Goal: Find specific page/section: Find specific page/section

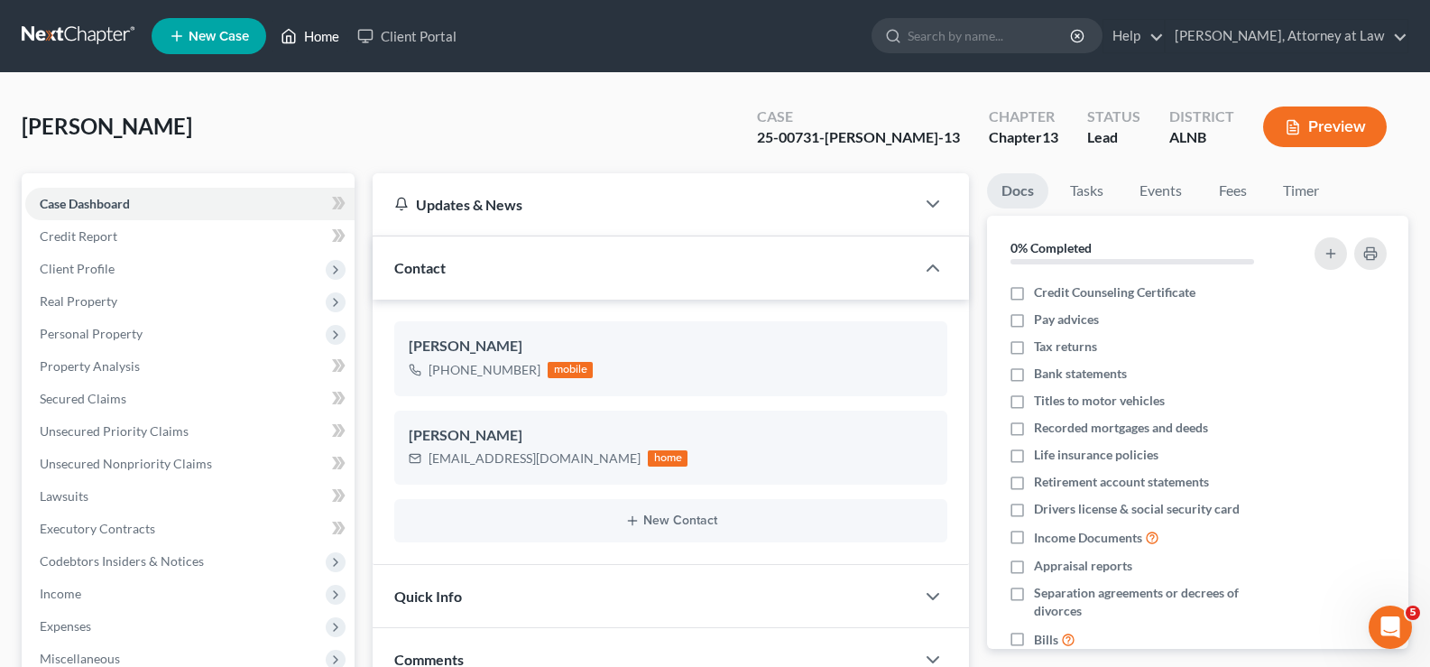
click at [326, 39] on link "Home" at bounding box center [309, 36] width 77 height 32
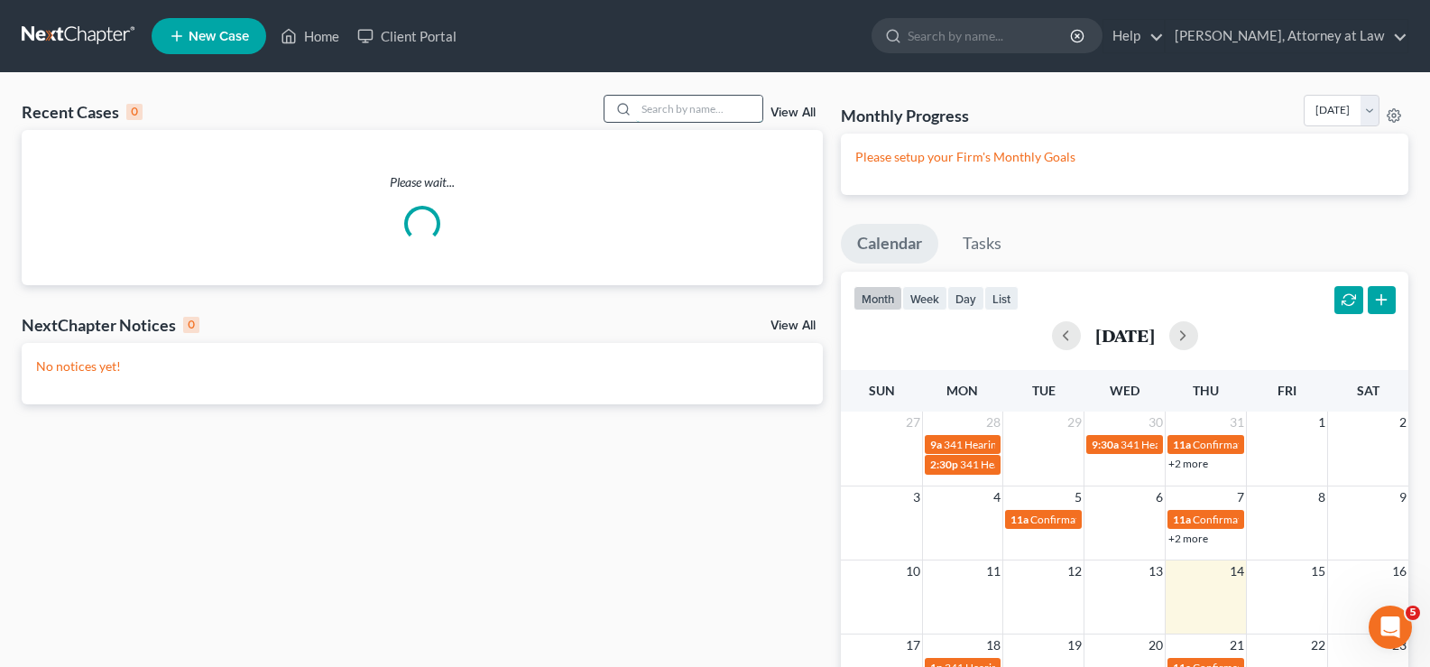
click at [704, 112] on input "search" at bounding box center [699, 109] width 126 height 26
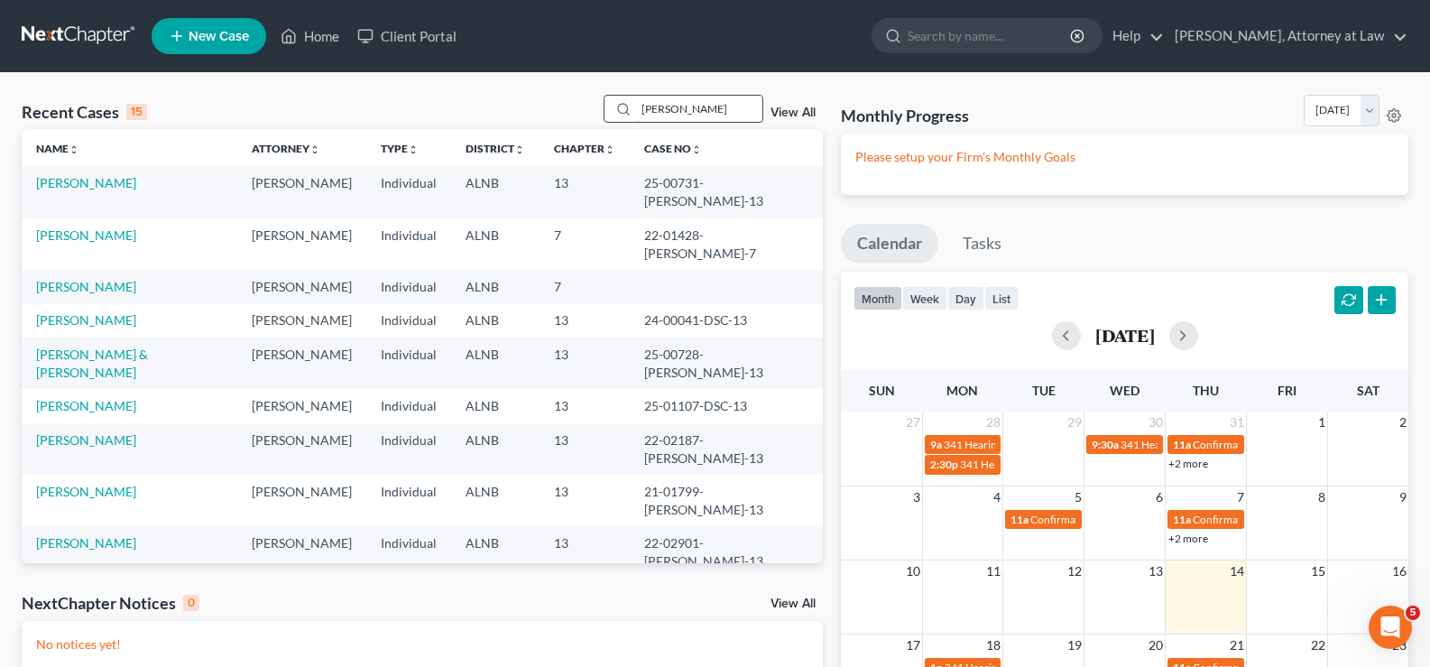
type input "[PERSON_NAME]"
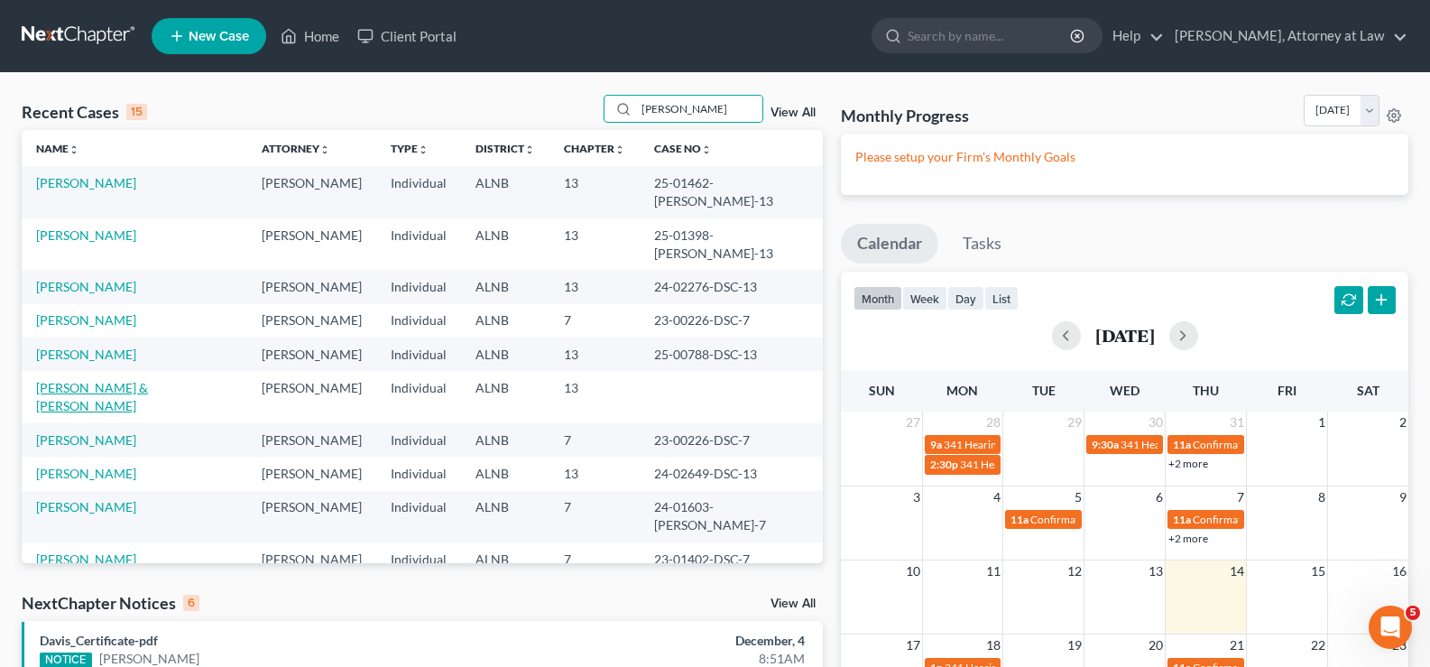
click at [128, 380] on link "[PERSON_NAME] & [PERSON_NAME]" at bounding box center [92, 396] width 112 height 33
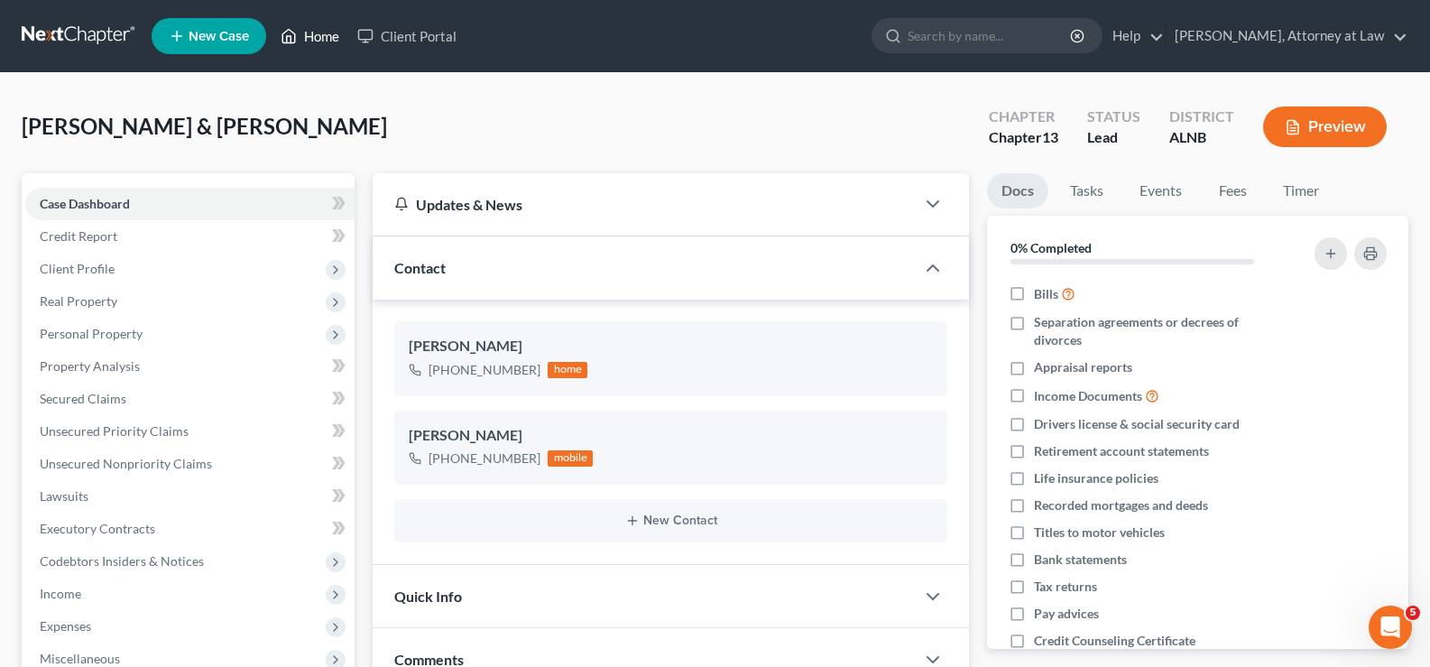
drag, startPoint x: 334, startPoint y: 31, endPoint x: 590, endPoint y: 42, distance: 256.4
click at [334, 32] on link "Home" at bounding box center [309, 36] width 77 height 32
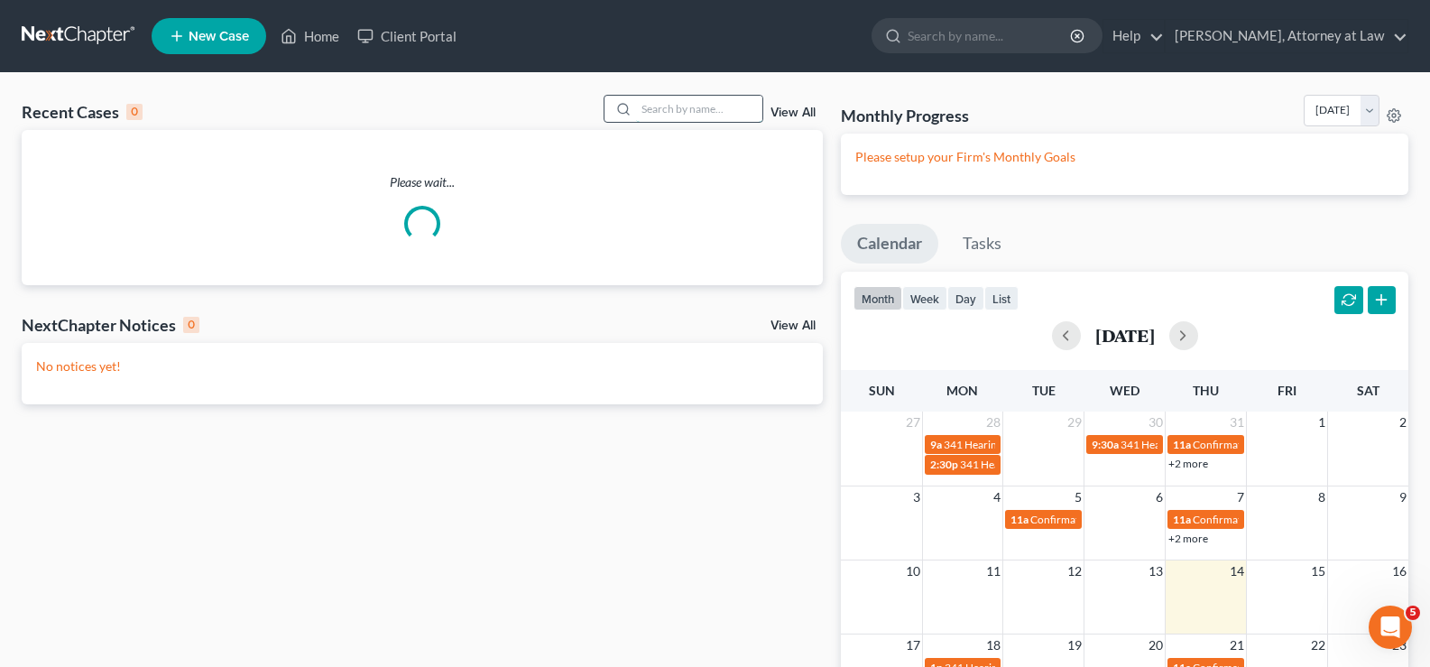
click at [701, 111] on input "search" at bounding box center [699, 109] width 126 height 26
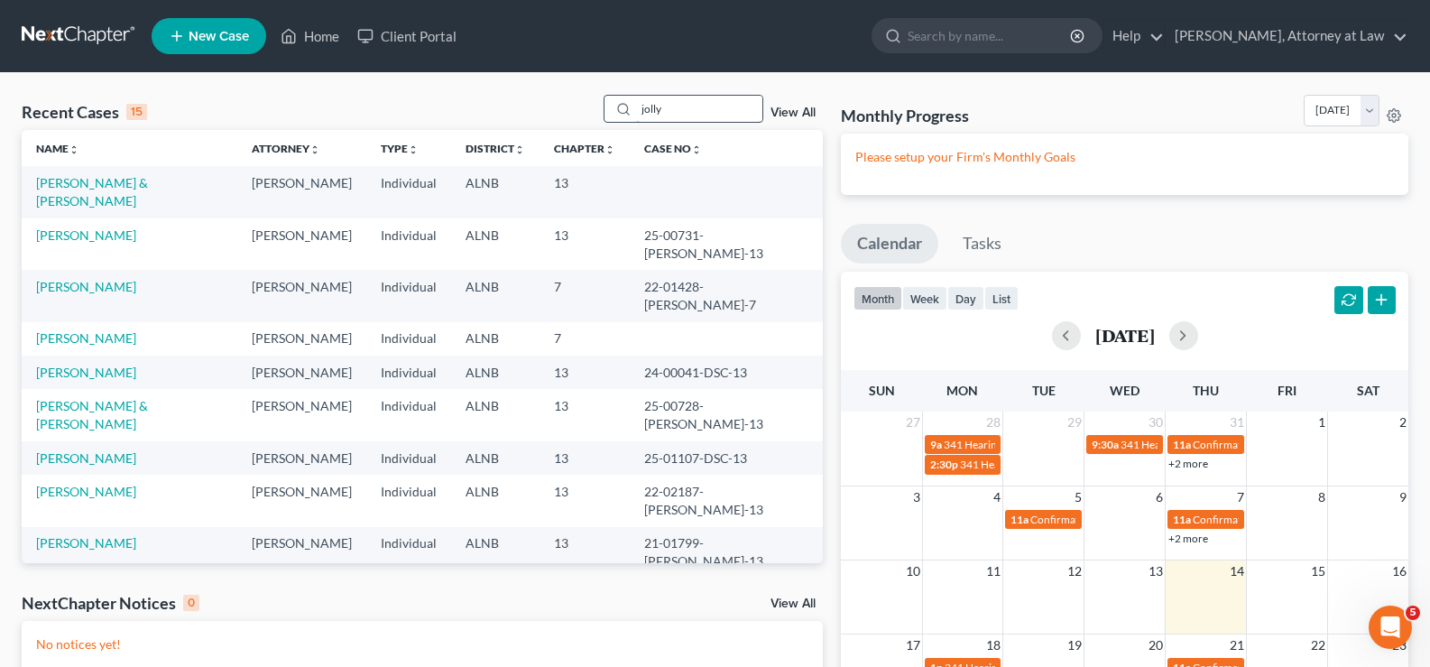
type input "jolly"
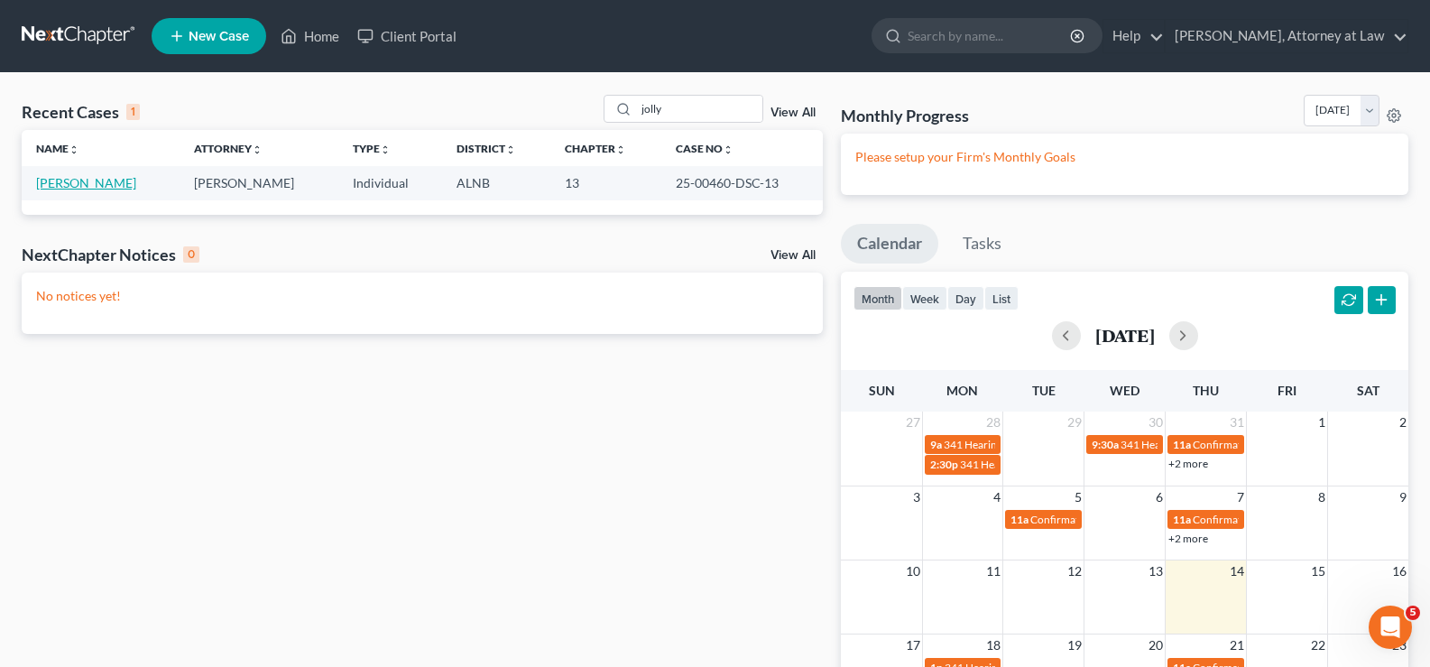
click at [92, 188] on link "[PERSON_NAME]" at bounding box center [86, 182] width 100 height 15
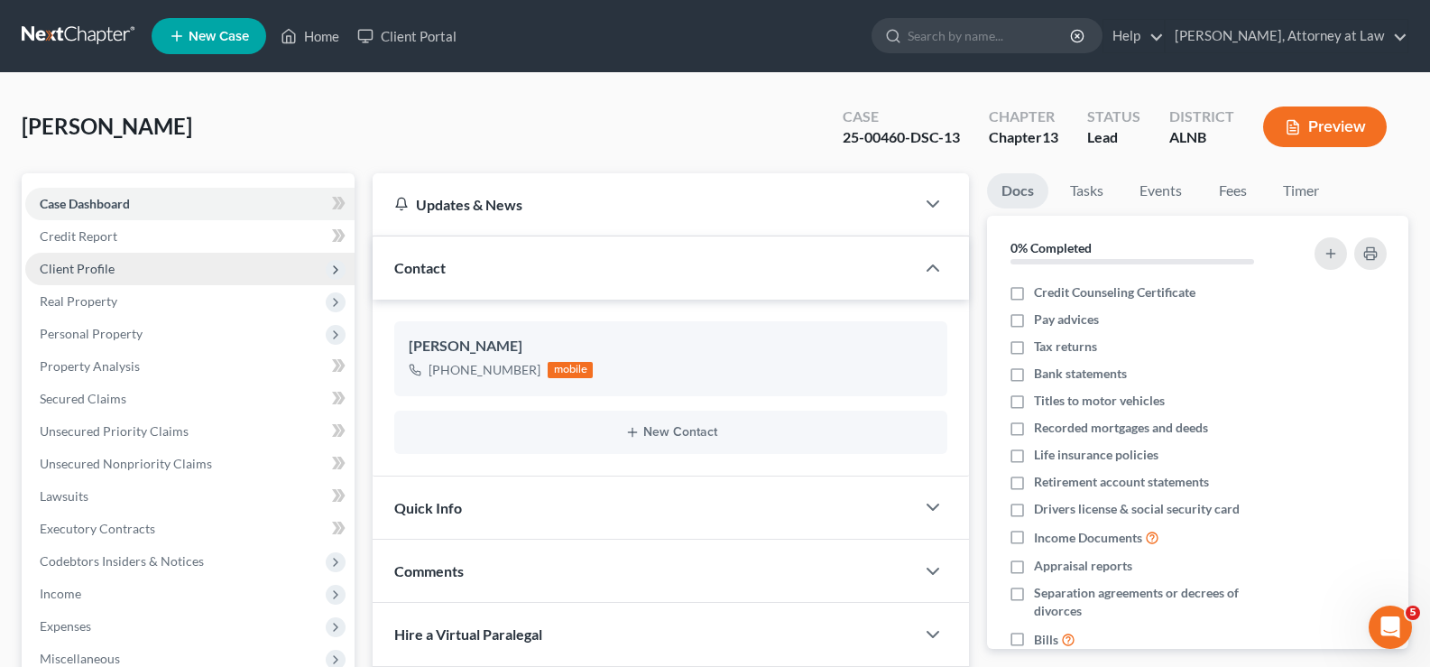
click at [78, 272] on span "Client Profile" at bounding box center [77, 268] width 75 height 15
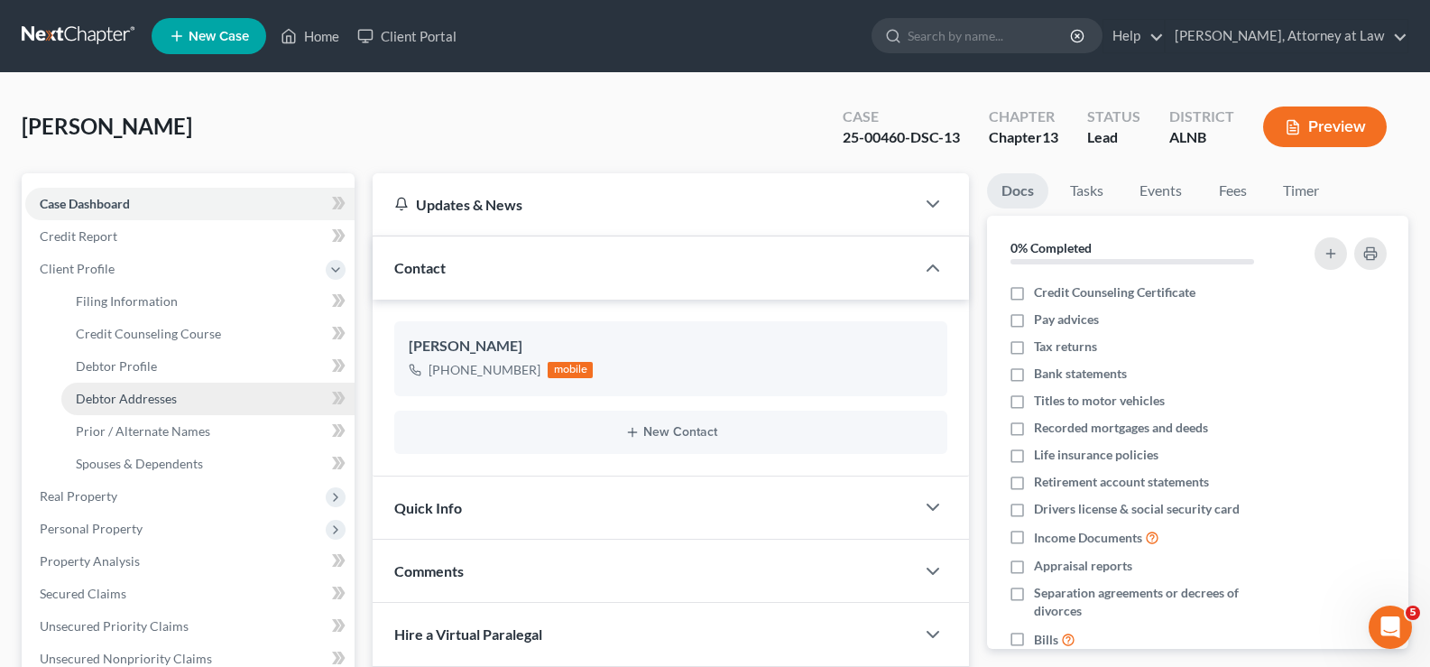
click at [136, 394] on span "Debtor Addresses" at bounding box center [126, 398] width 101 height 15
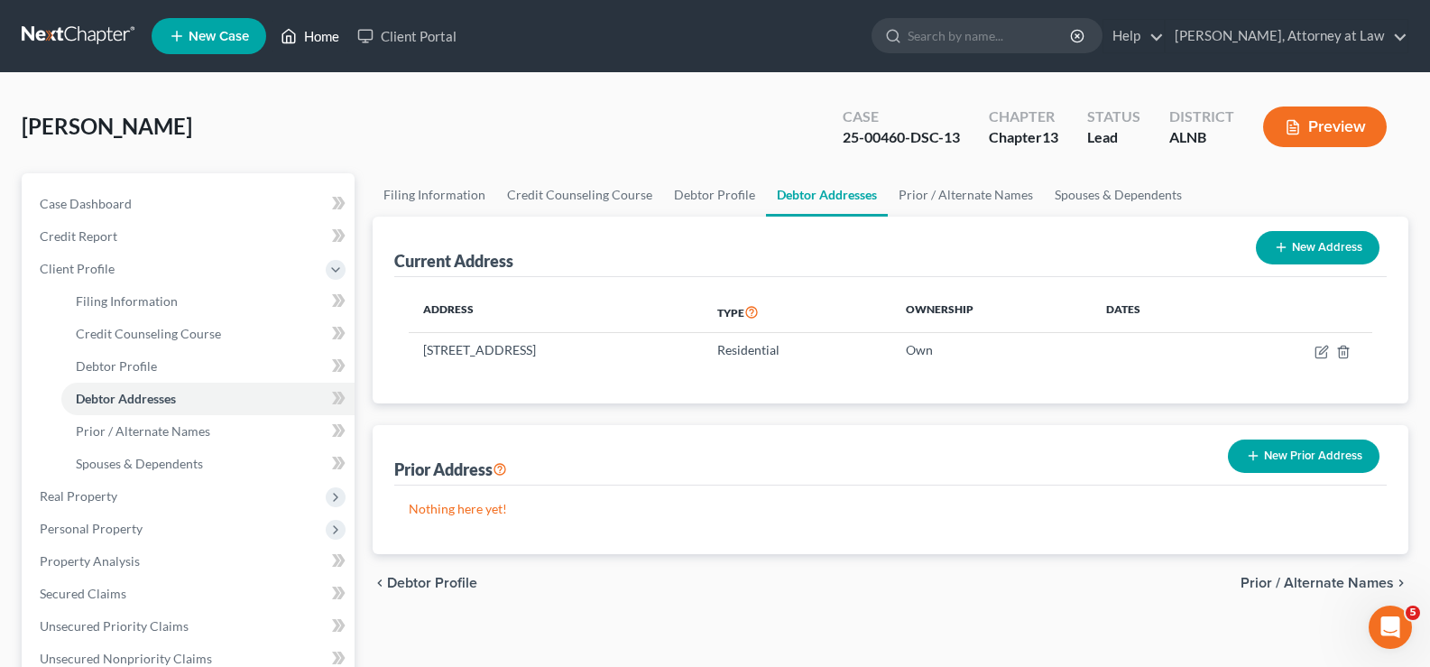
click at [330, 34] on link "Home" at bounding box center [309, 36] width 77 height 32
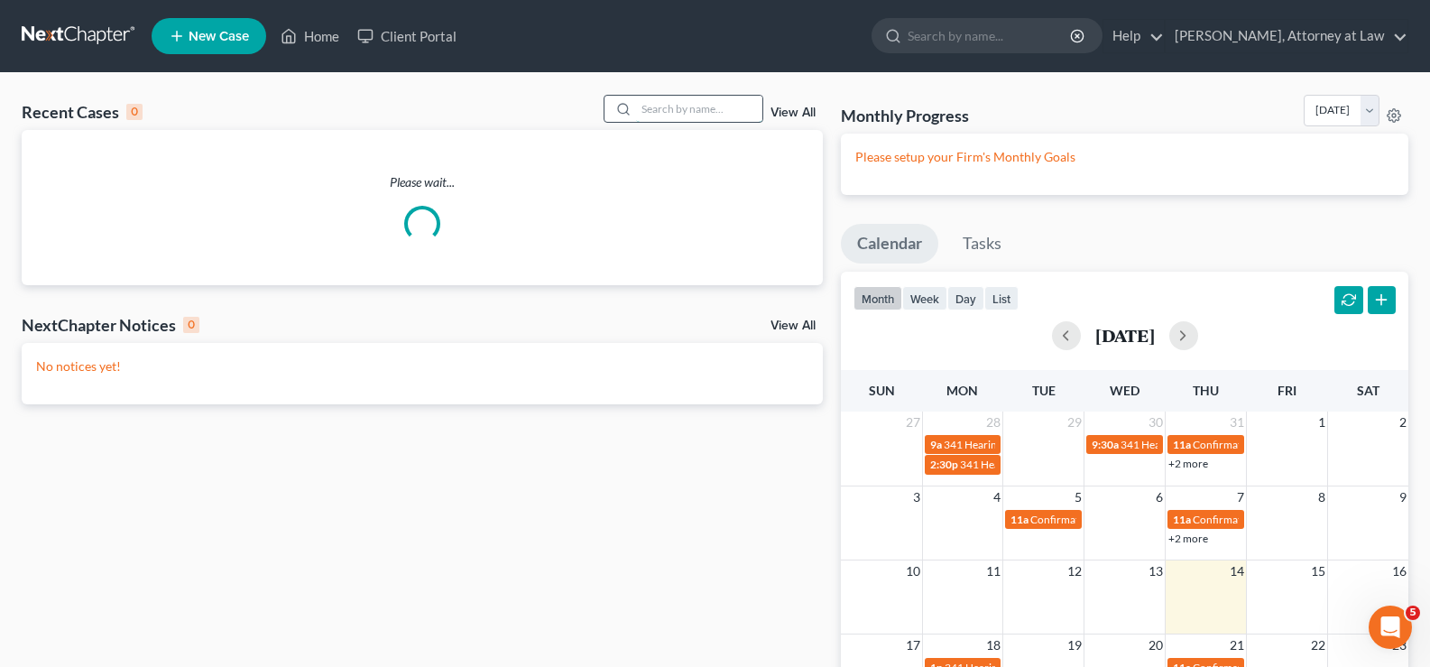
click at [662, 117] on input "search" at bounding box center [699, 109] width 126 height 26
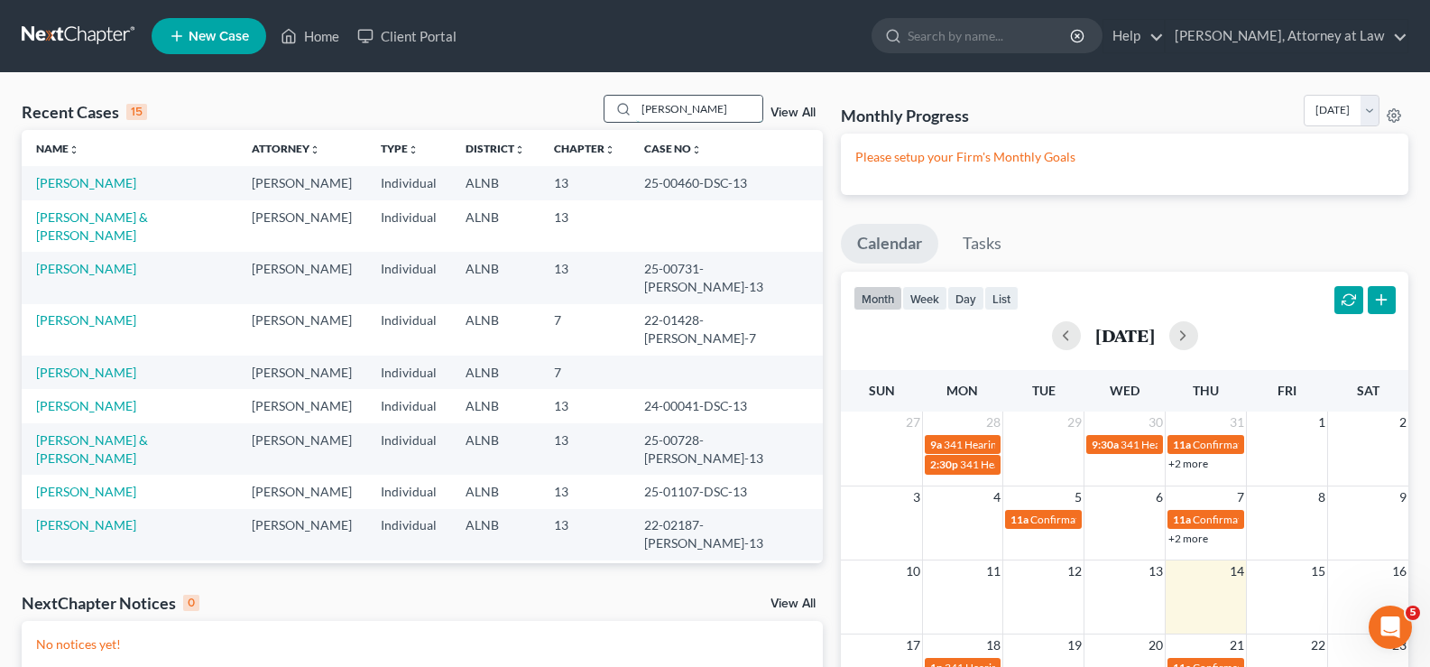
type input "[PERSON_NAME]"
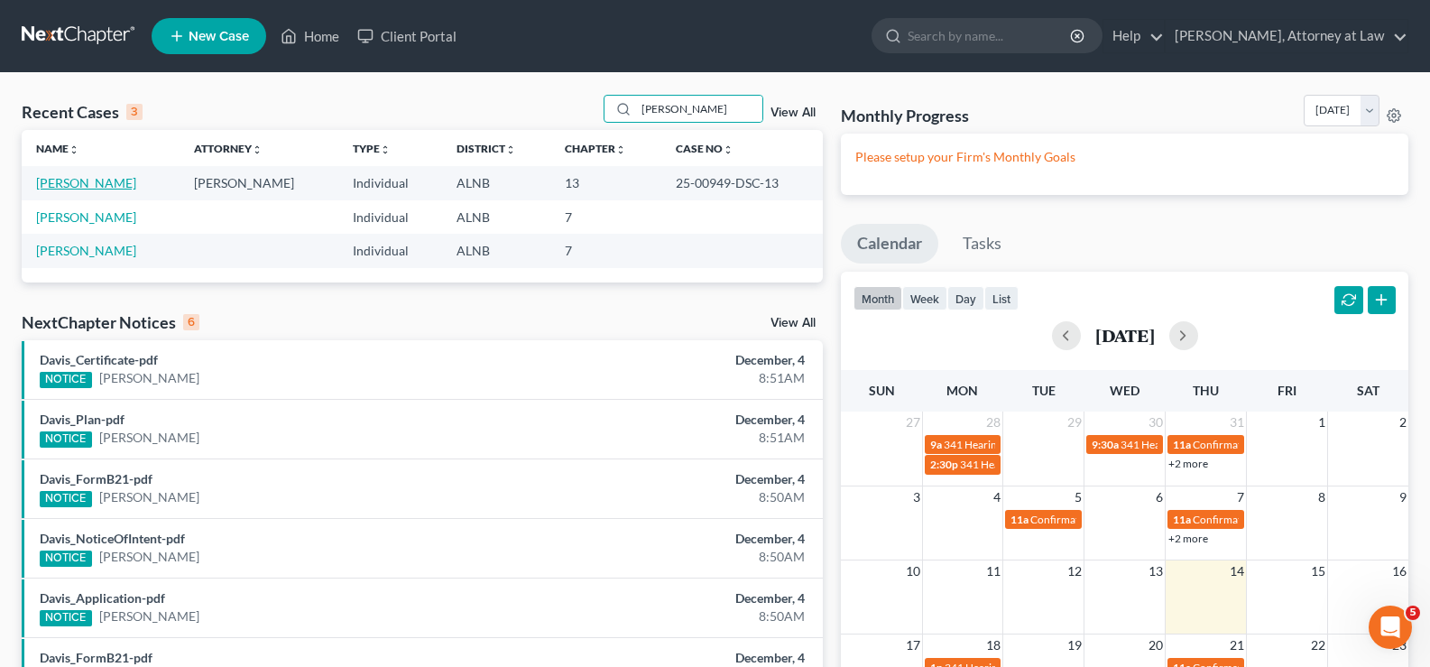
click at [90, 182] on link "[PERSON_NAME]" at bounding box center [86, 182] width 100 height 15
